Goal: Navigation & Orientation: Find specific page/section

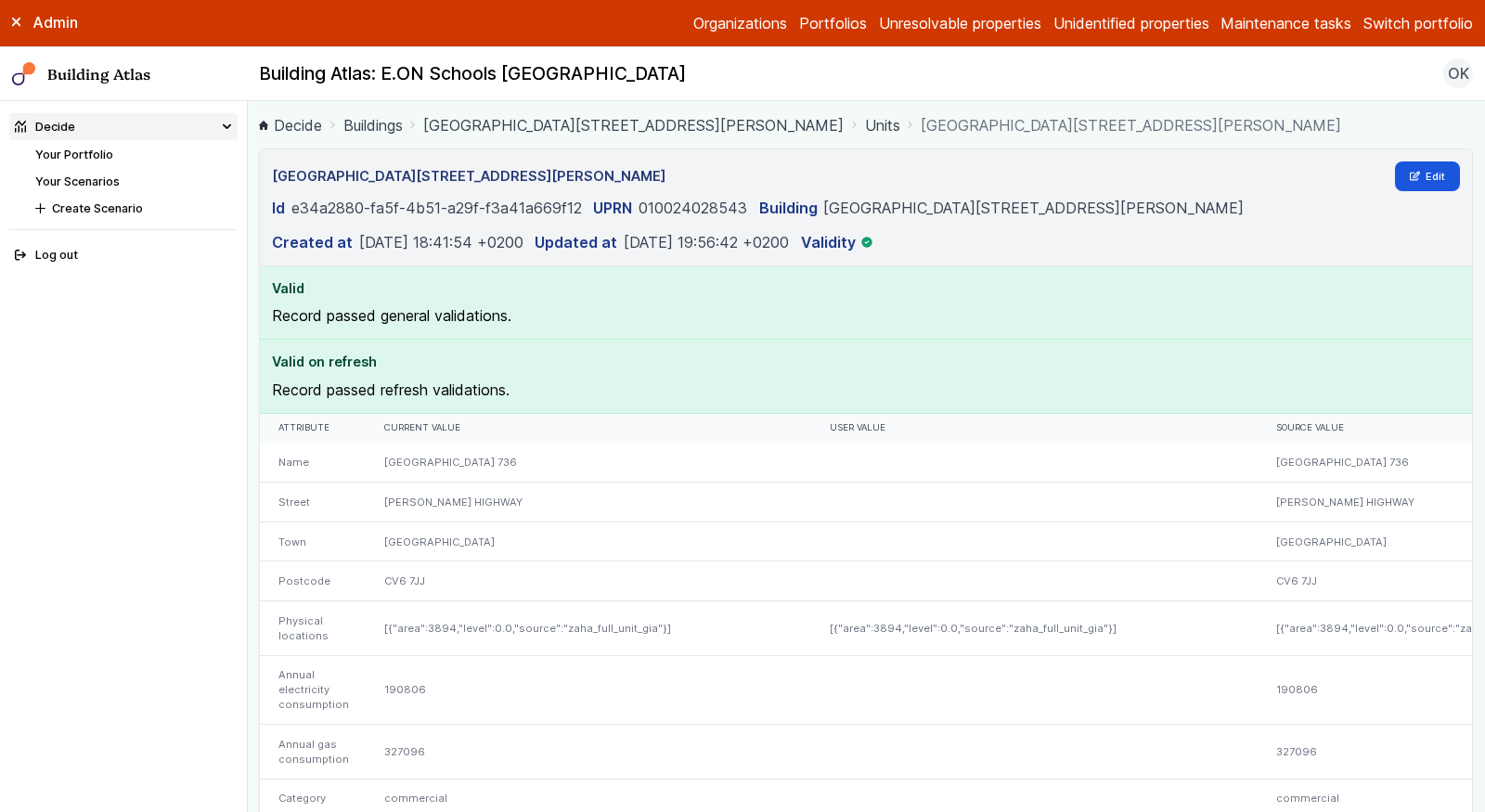
click at [696, 119] on link "COURTHOUSE GREEN PRIMARY SCHOOL 736, SEWALL HIGHWAY" at bounding box center [634, 125] width 421 height 23
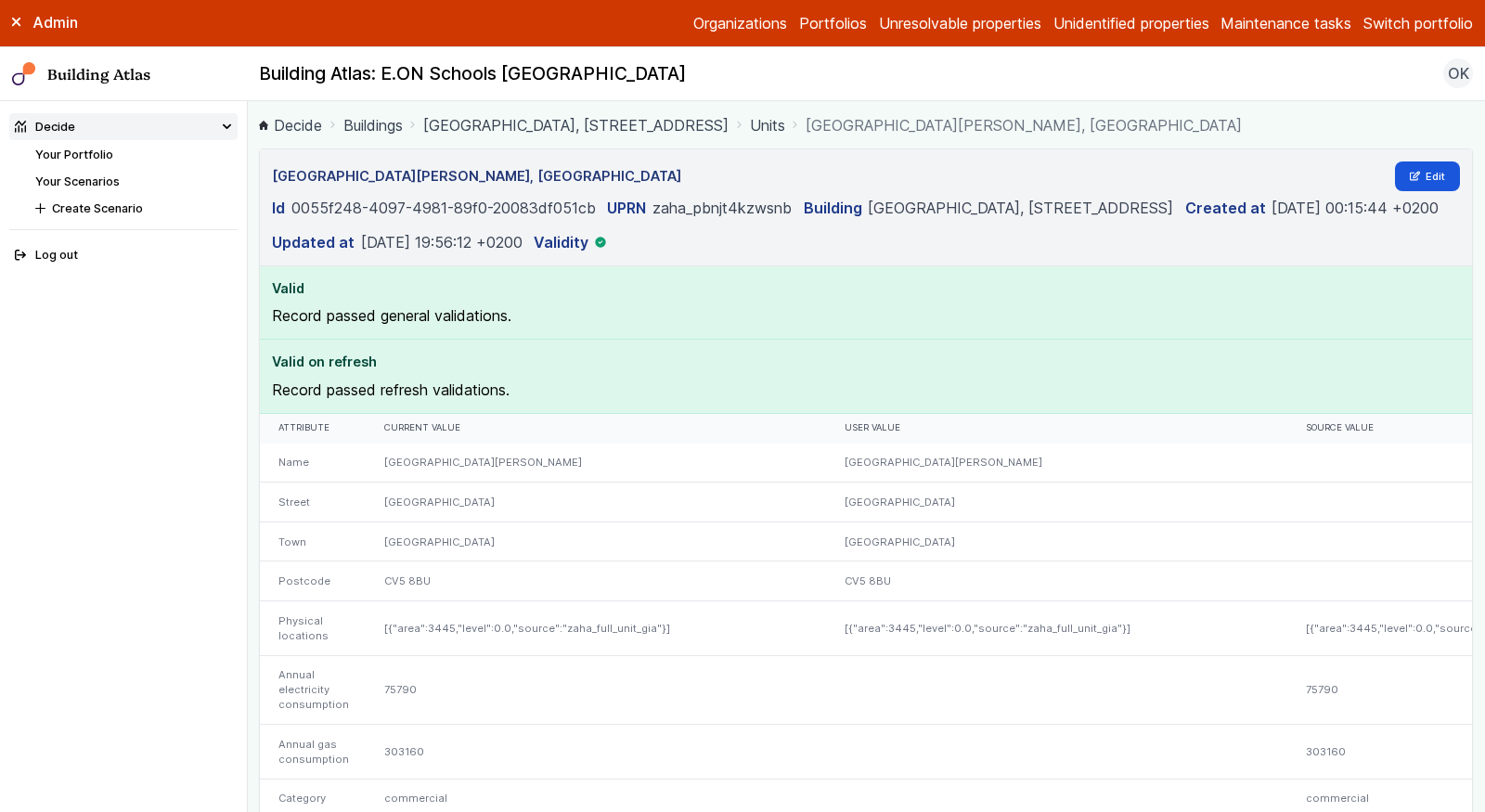
click at [699, 127] on link "[GEOGRAPHIC_DATA], [STREET_ADDRESS]" at bounding box center [576, 125] width 305 height 23
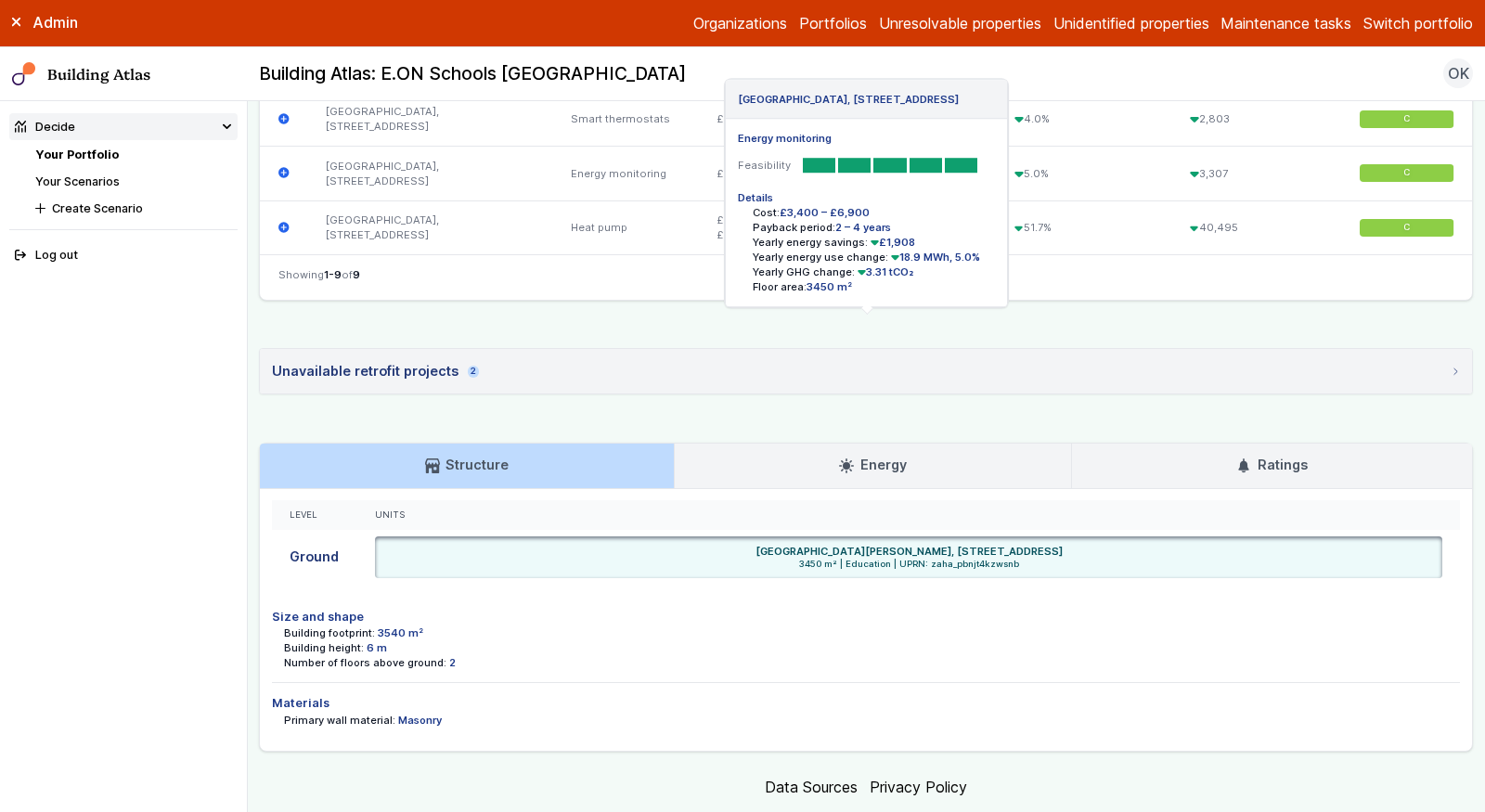
scroll to position [1107, 0]
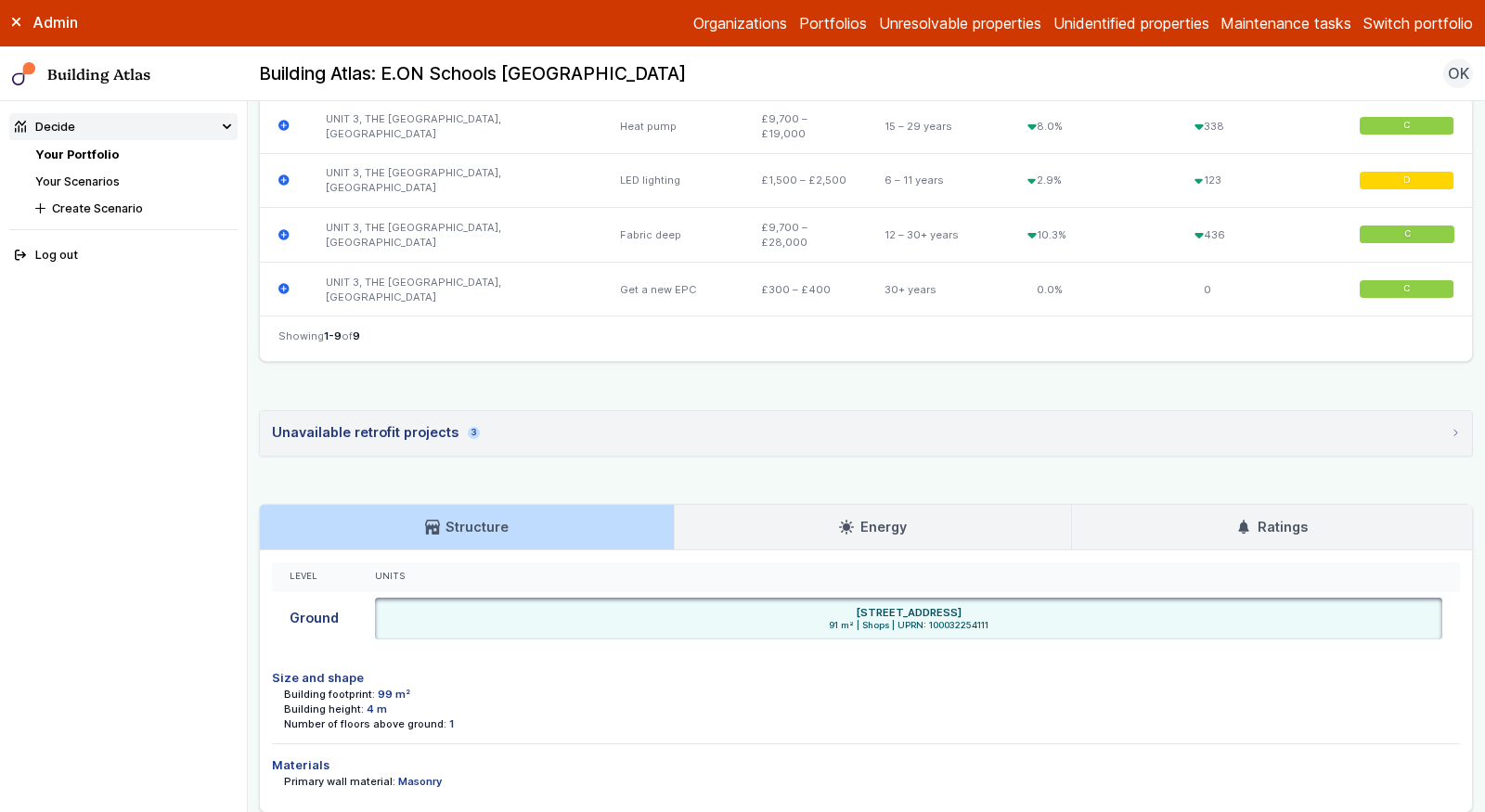
scroll to position [1343, 0]
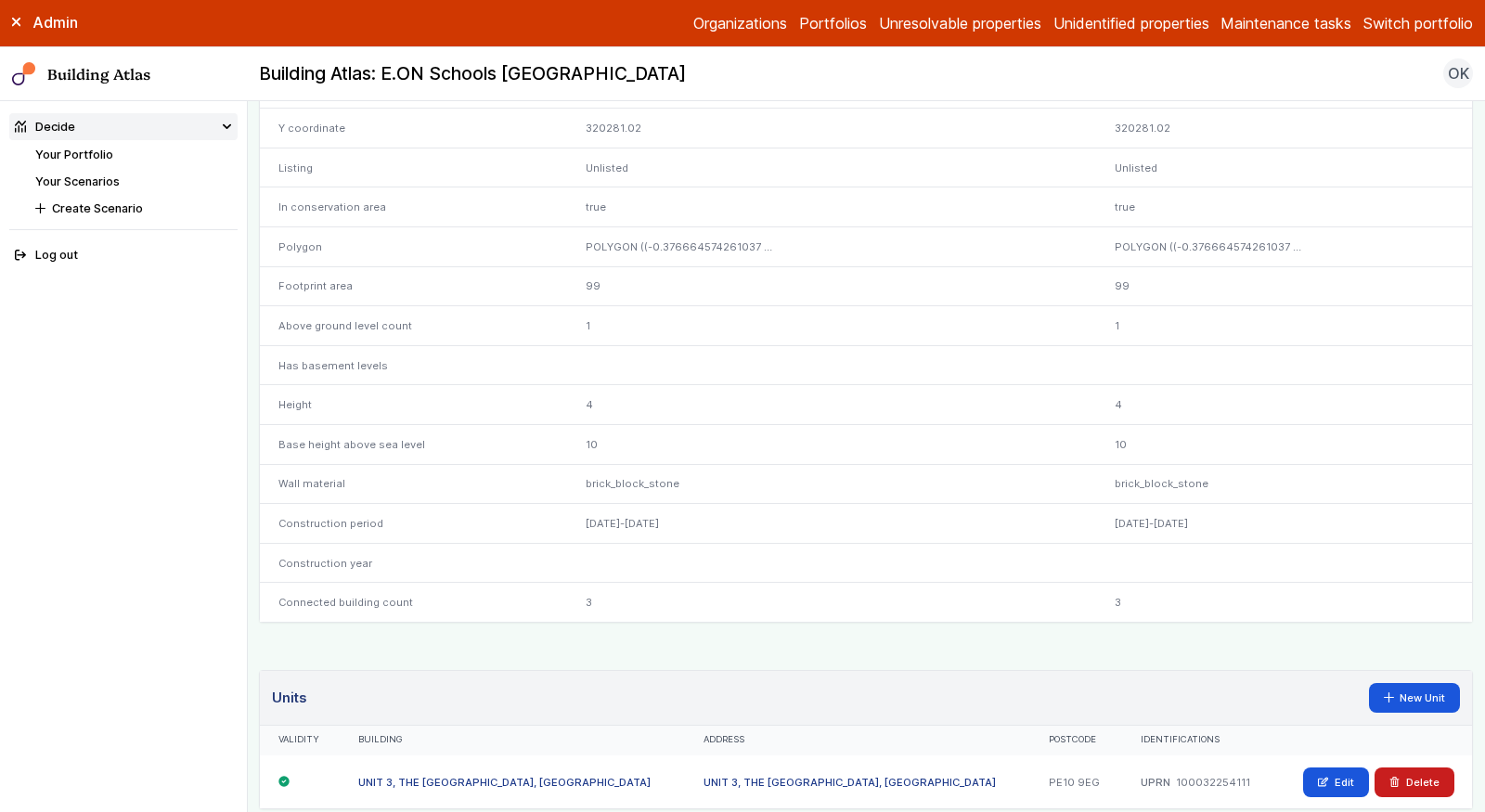
scroll to position [682, 0]
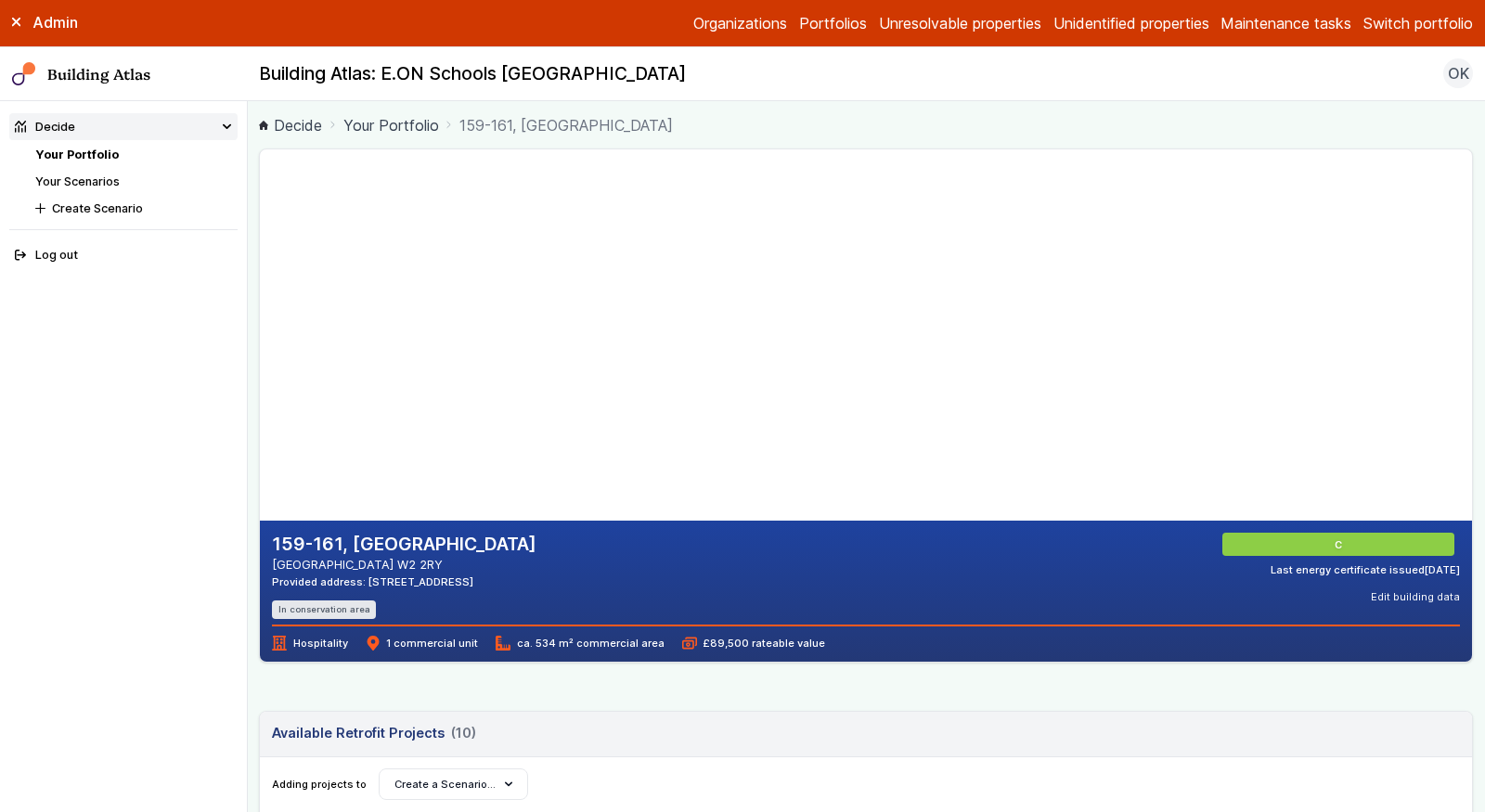
drag, startPoint x: 655, startPoint y: 281, endPoint x: 618, endPoint y: 486, distance: 208.3
click at [260, 486] on gmp-map-3d at bounding box center [260, 335] width 0 height 371
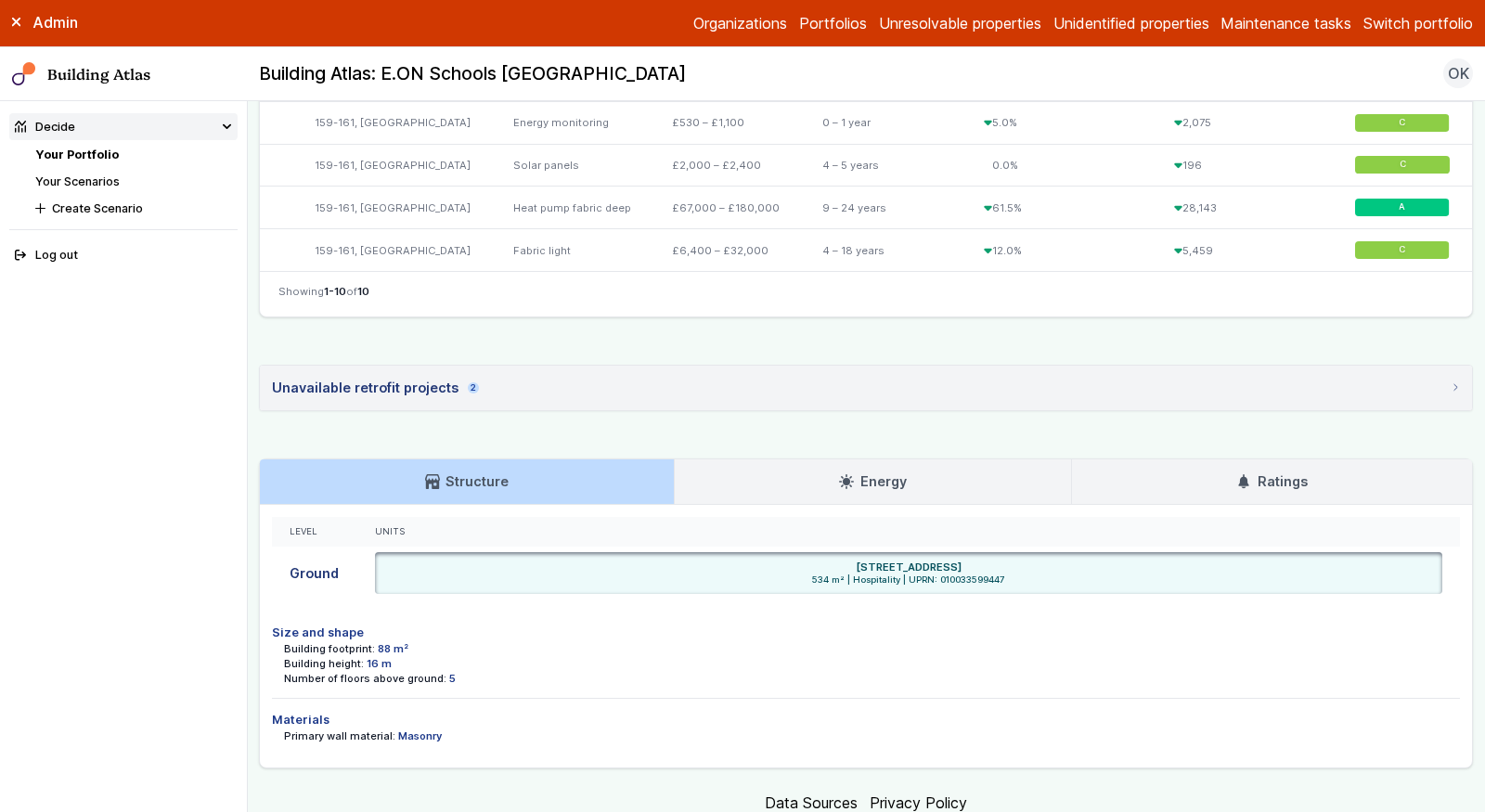
scroll to position [1045, 0]
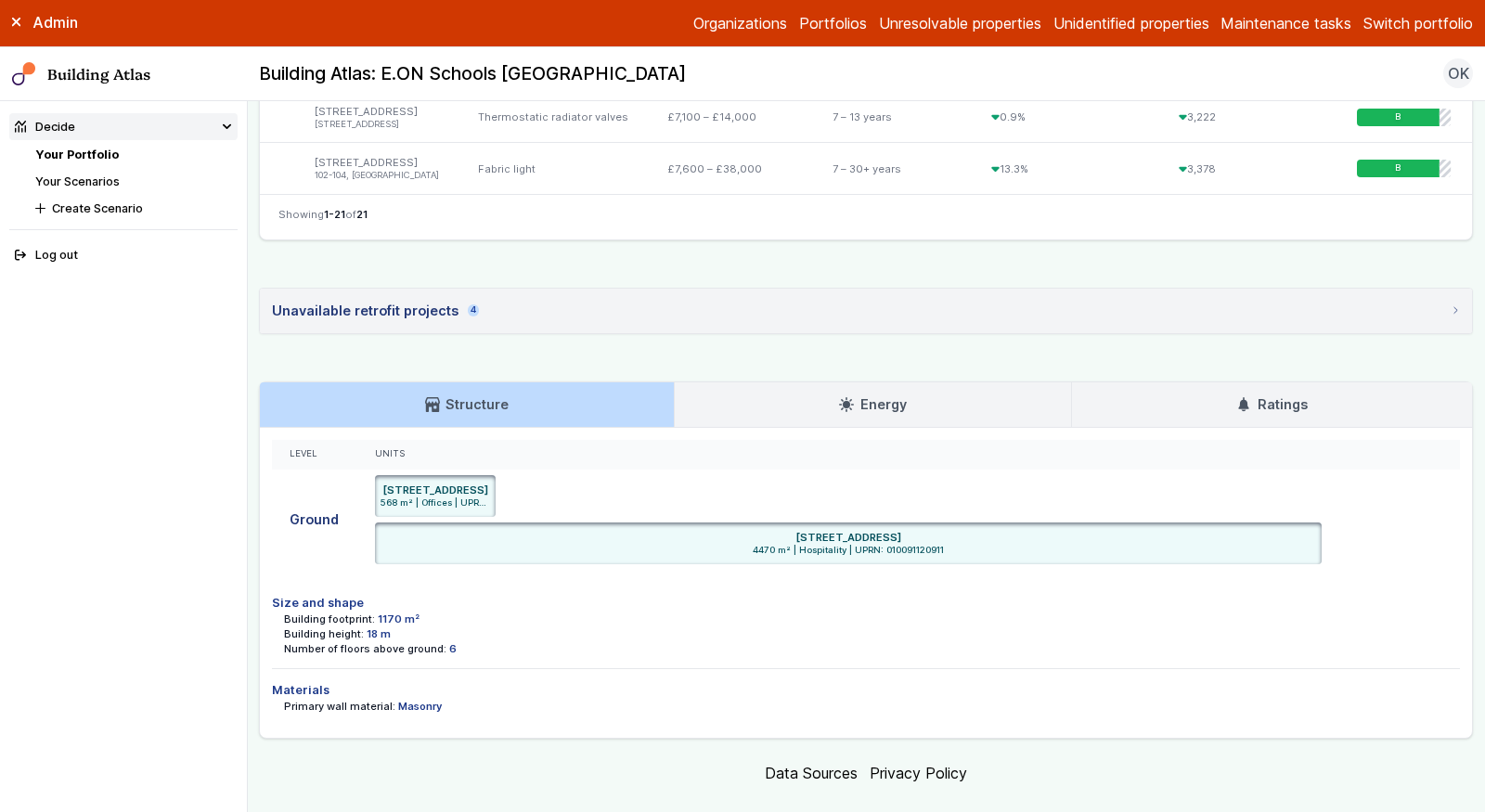
scroll to position [1734, 0]
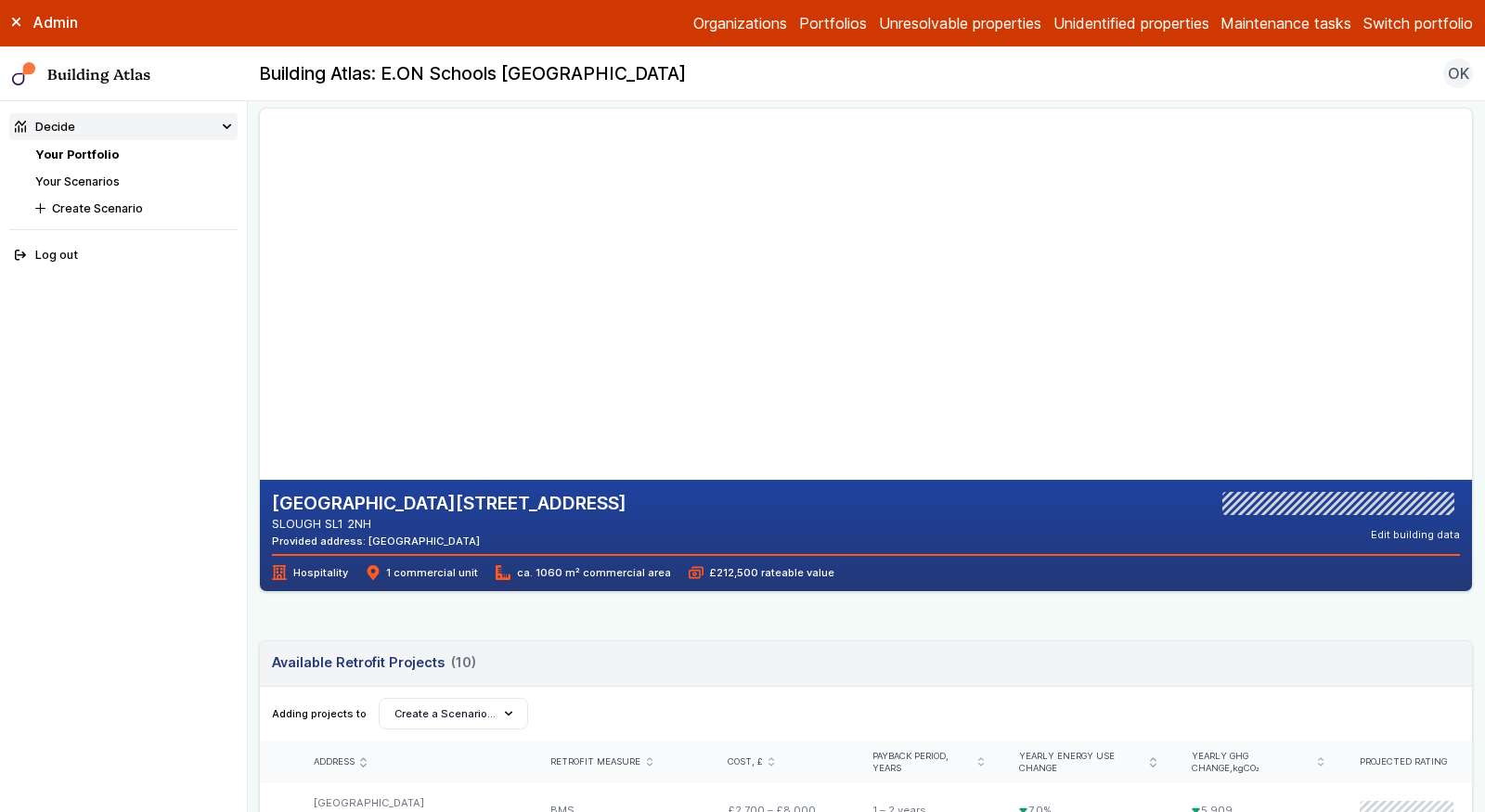
scroll to position [43, 0]
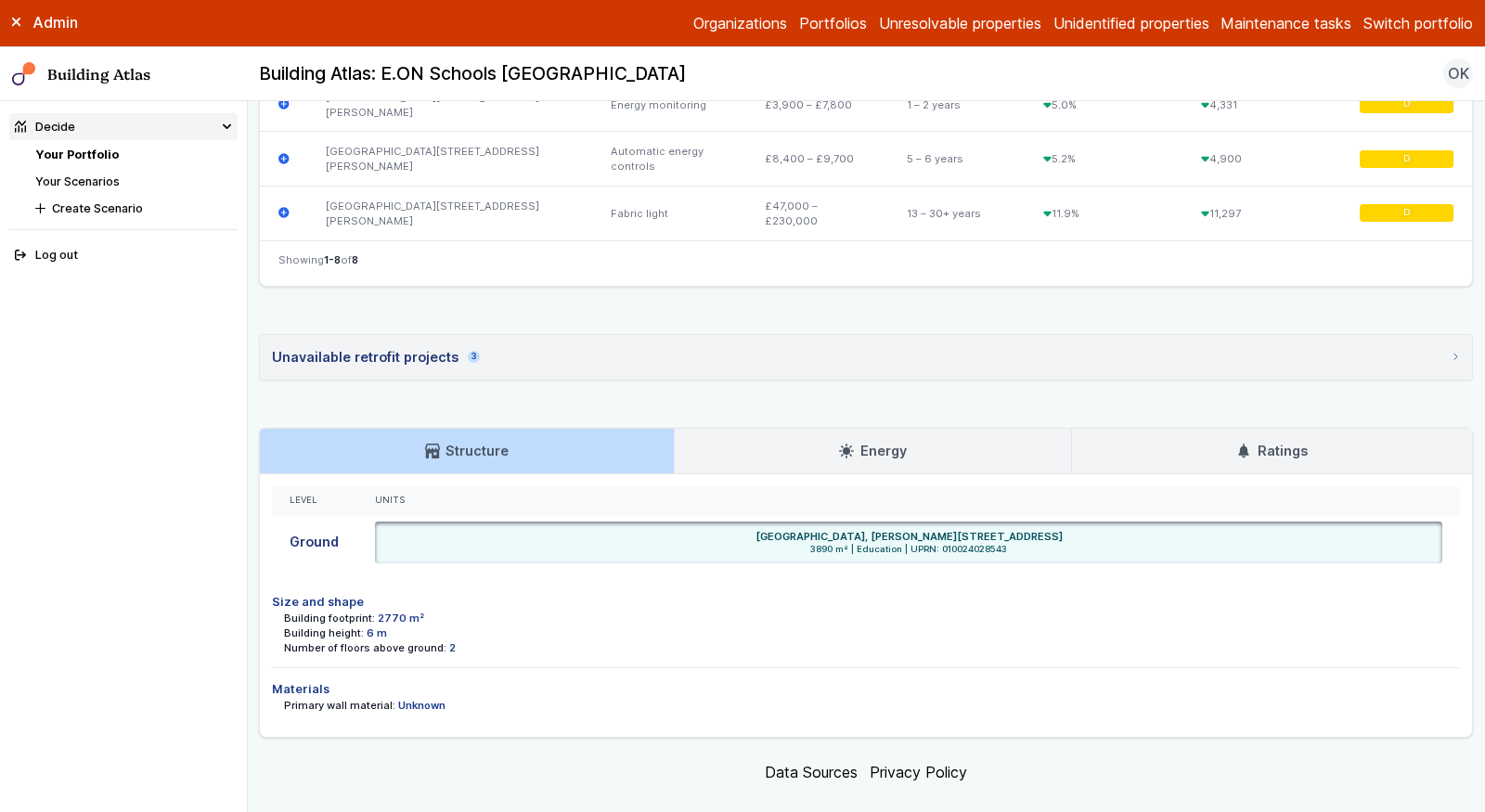
scroll to position [1053, 0]
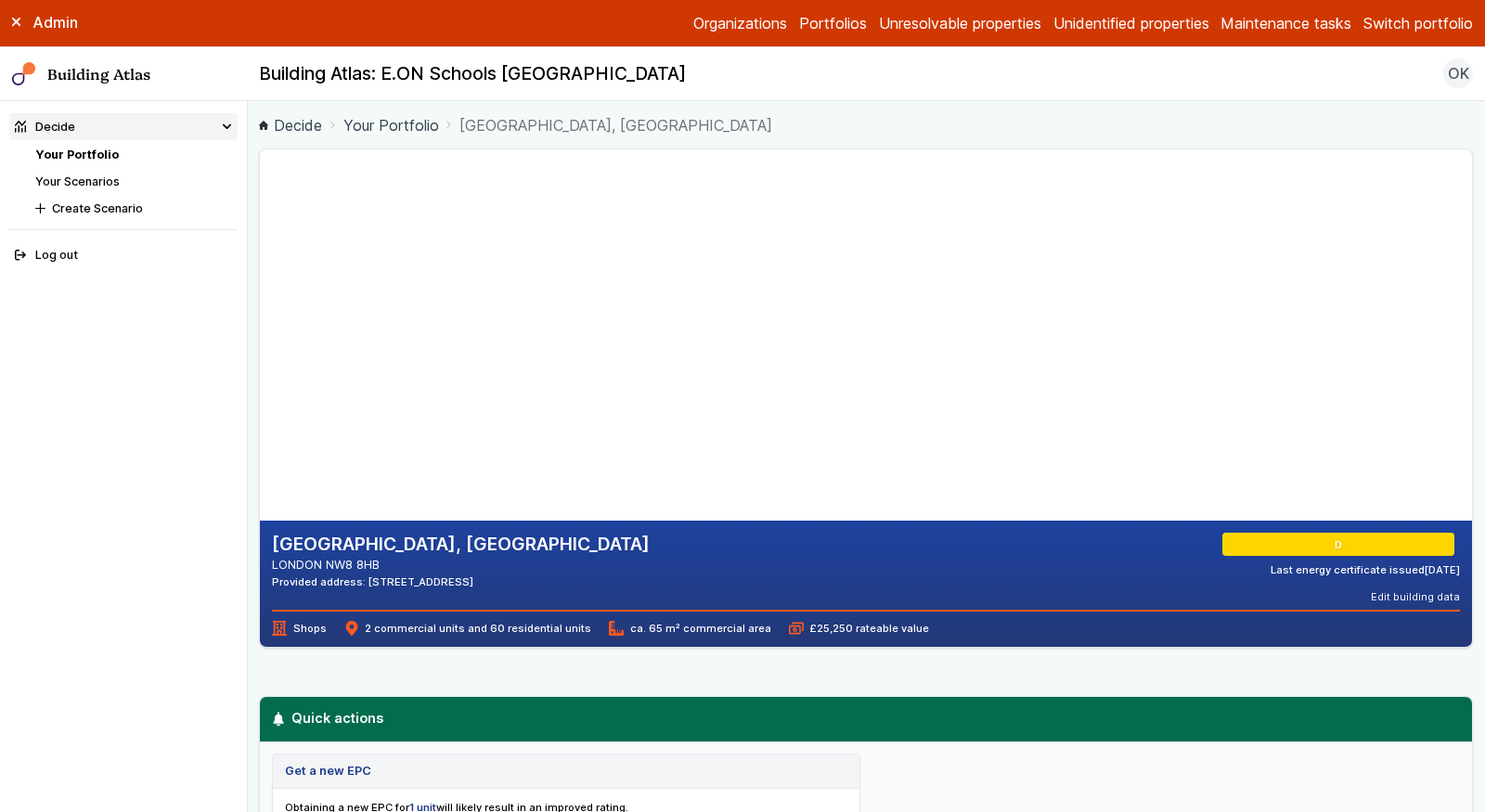
drag, startPoint x: 536, startPoint y: 322, endPoint x: 537, endPoint y: 281, distance: 41.0
click at [260, 281] on gmp-map-3d at bounding box center [260, 335] width 0 height 371
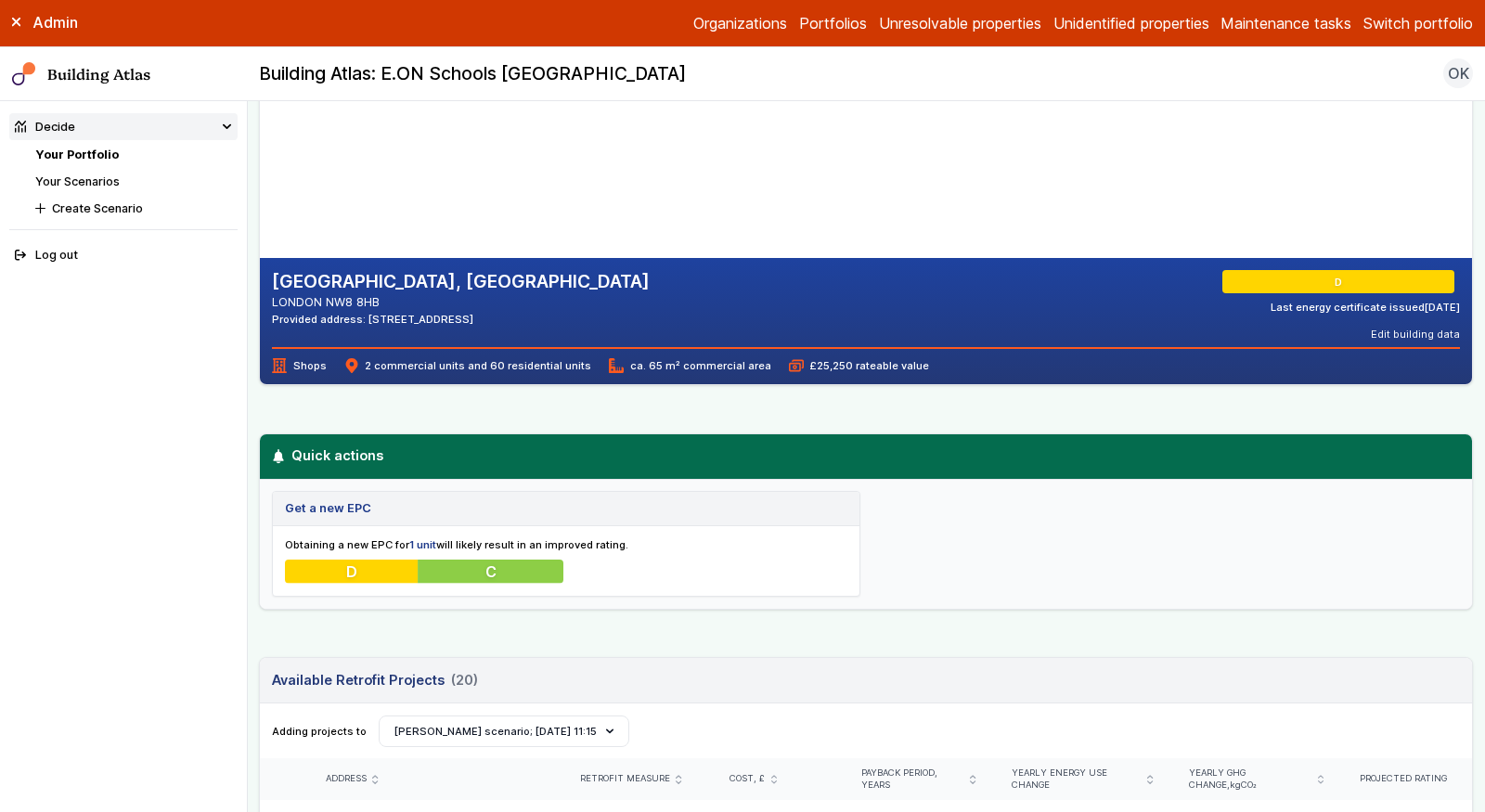
scroll to position [273, 0]
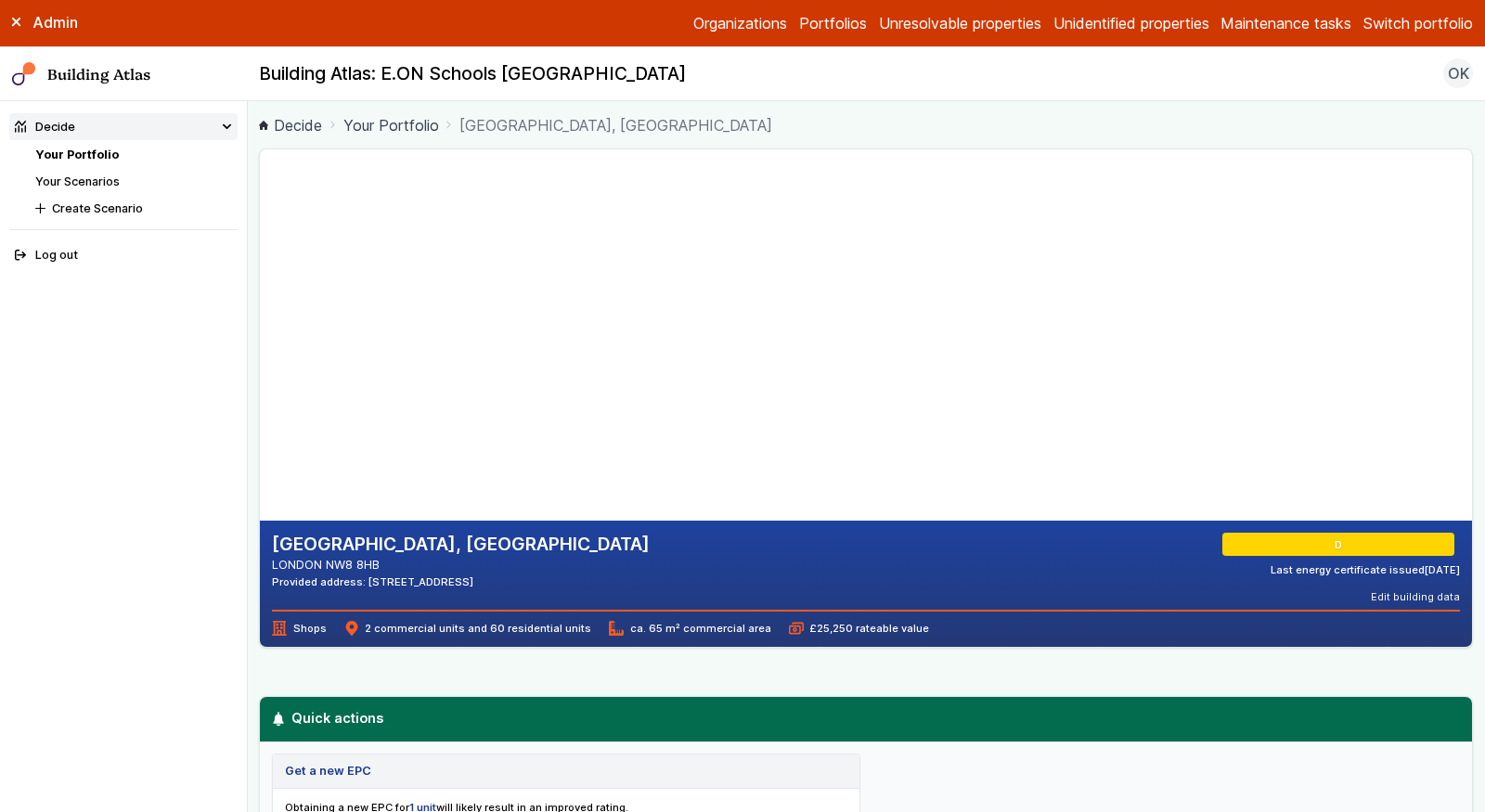
drag, startPoint x: 645, startPoint y: 207, endPoint x: 471, endPoint y: 208, distance: 174.0
click at [260, 208] on gmp-map-3d at bounding box center [260, 335] width 0 height 371
drag, startPoint x: 534, startPoint y: 240, endPoint x: 449, endPoint y: 288, distance: 97.6
click at [260, 288] on gmp-map-3d at bounding box center [260, 335] width 0 height 371
drag, startPoint x: 449, startPoint y: 287, endPoint x: 572, endPoint y: 298, distance: 123.5
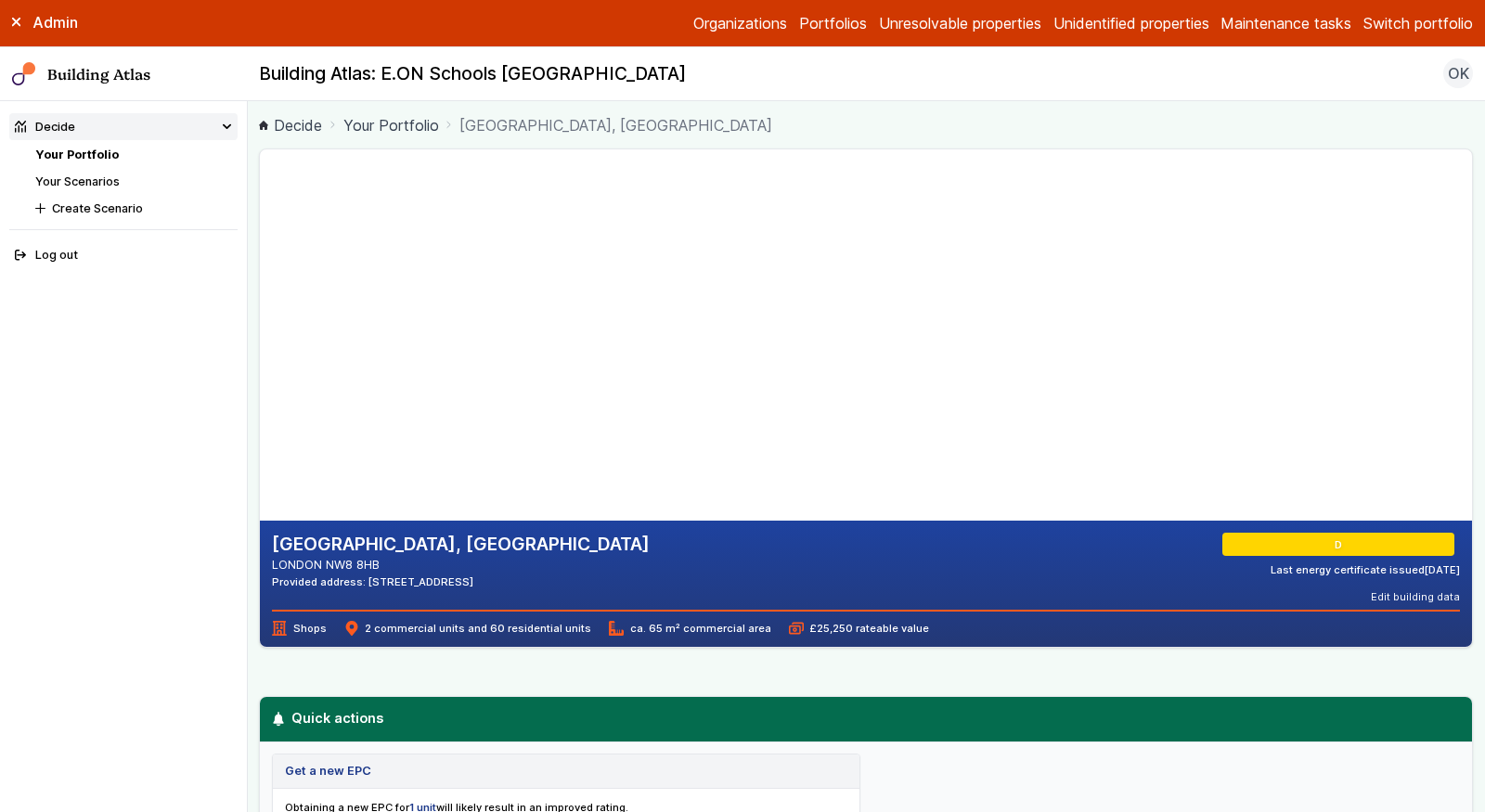
click at [260, 298] on gmp-map-3d at bounding box center [260, 335] width 0 height 371
drag, startPoint x: 508, startPoint y: 384, endPoint x: 519, endPoint y: 219, distance: 165.4
click at [260, 219] on gmp-map-3d at bounding box center [260, 335] width 0 height 371
drag, startPoint x: 493, startPoint y: 279, endPoint x: 449, endPoint y: 246, distance: 55.0
drag, startPoint x: 397, startPoint y: 275, endPoint x: 403, endPoint y: 254, distance: 21.8
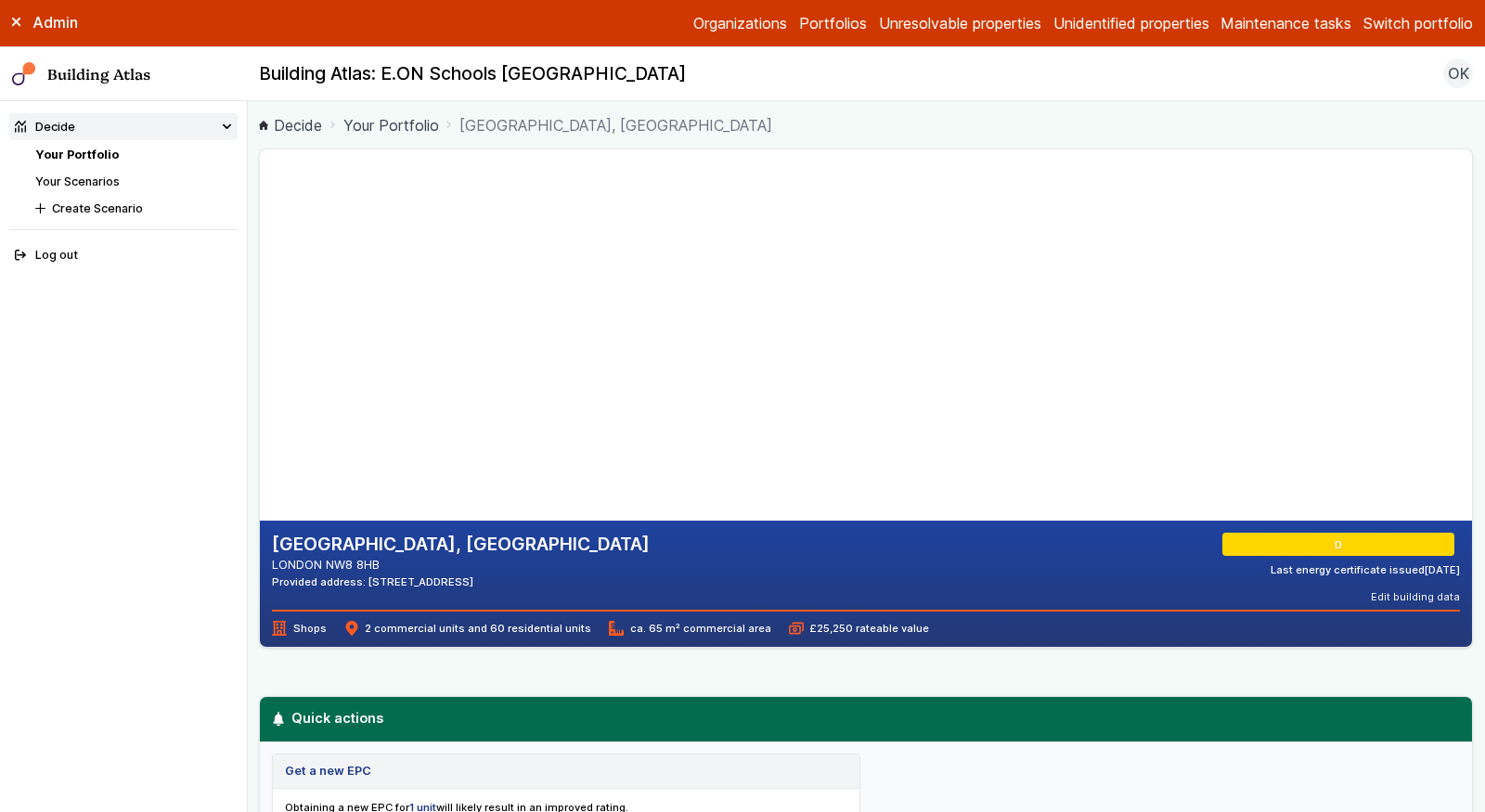
click at [260, 254] on gmp-map-3d at bounding box center [260, 335] width 0 height 371
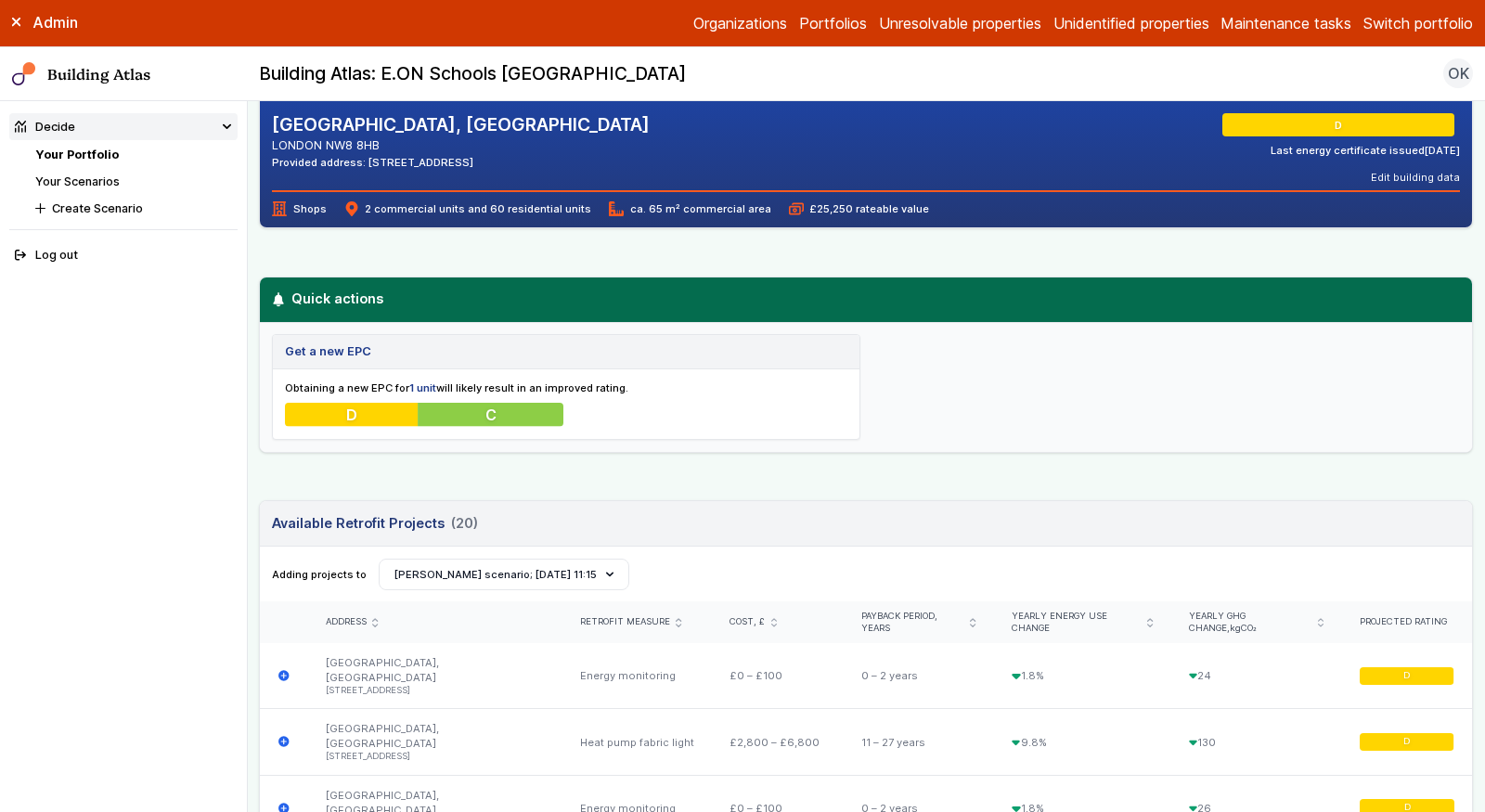
scroll to position [401, 0]
